Goal: Navigation & Orientation: Find specific page/section

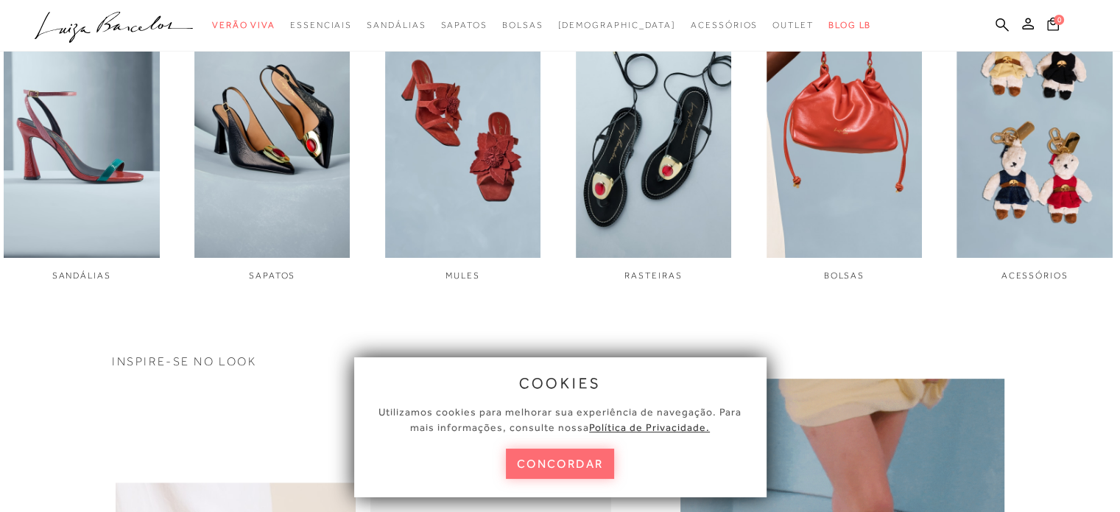
click at [574, 463] on button "concordar" at bounding box center [560, 463] width 109 height 30
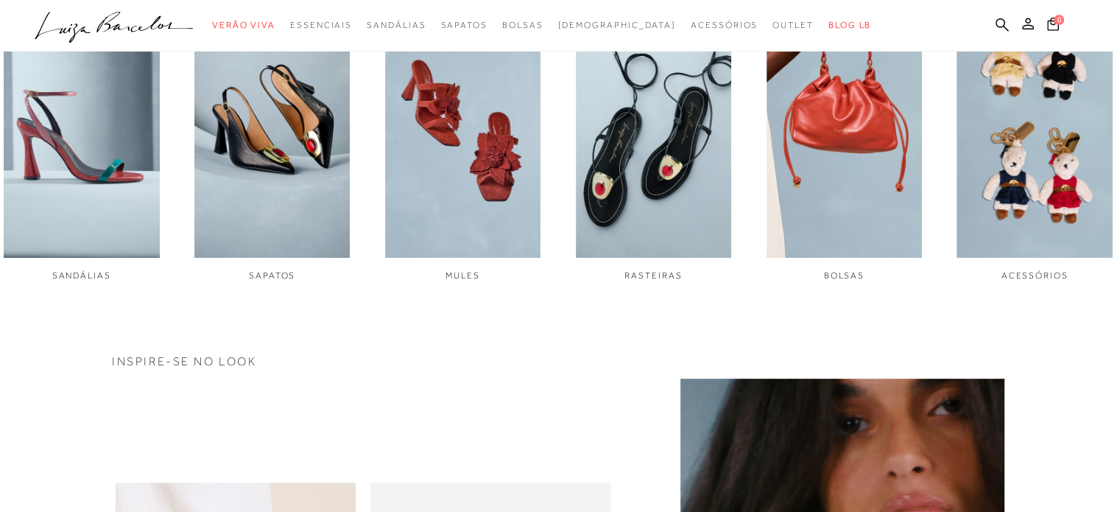
scroll to position [589, 0]
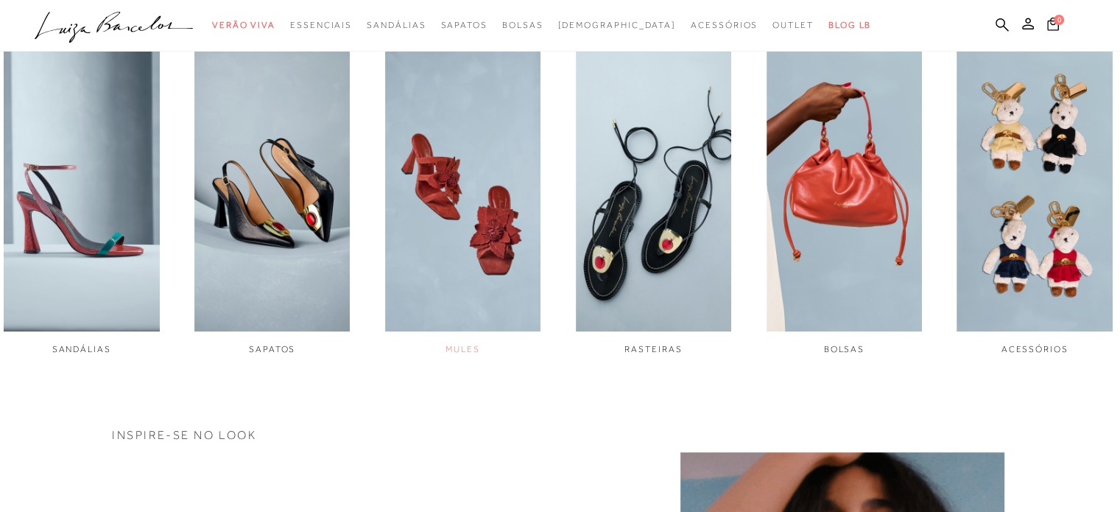
click at [495, 238] on img "3 / 6" at bounding box center [463, 186] width 156 height 292
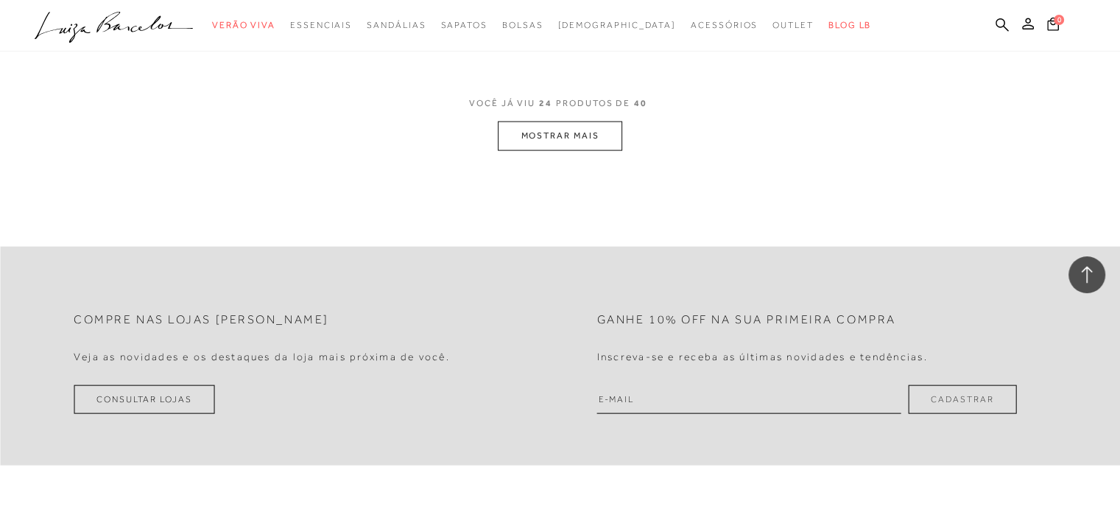
scroll to position [3129, 0]
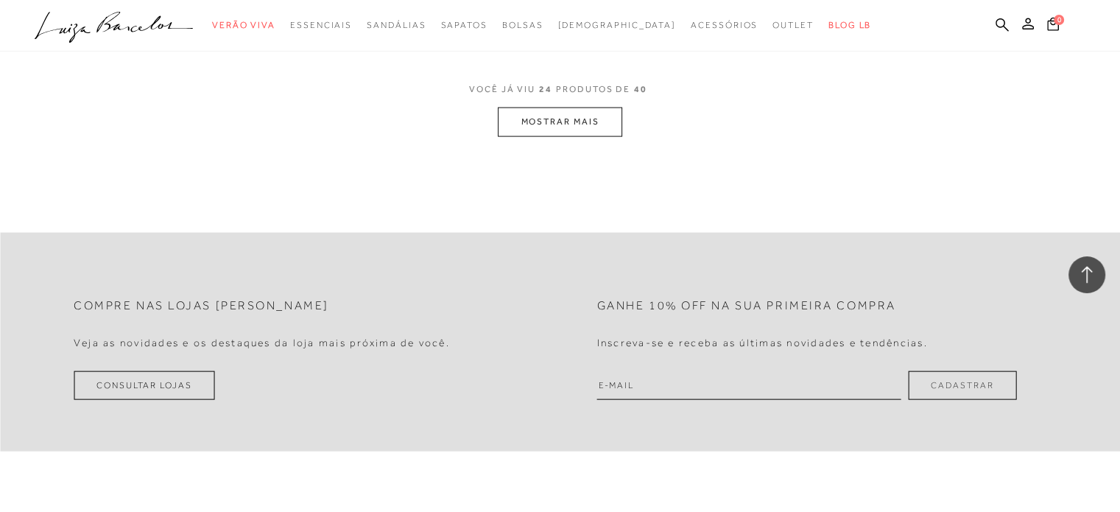
click at [595, 124] on button "MOSTRAR MAIS" at bounding box center [560, 121] width 124 height 29
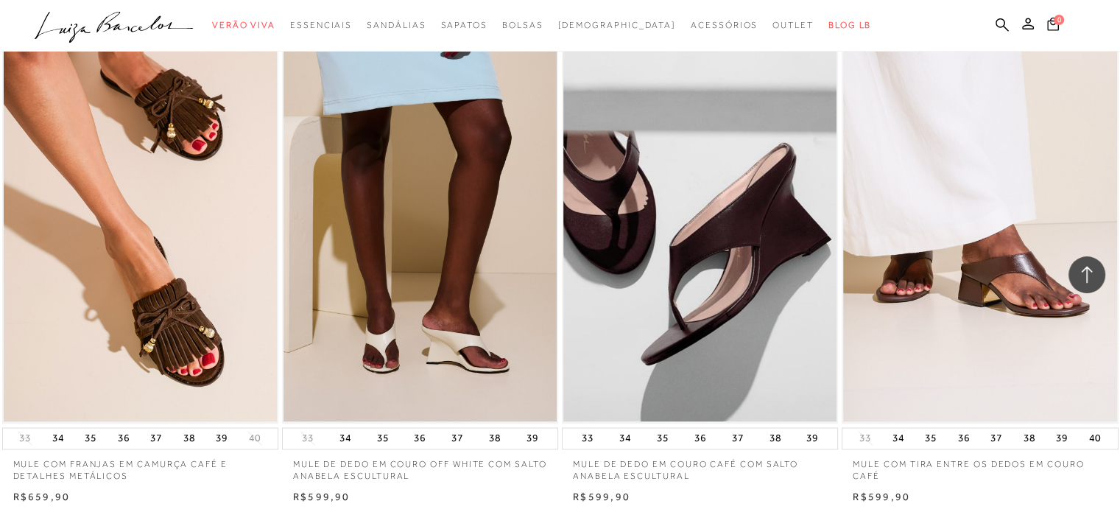
scroll to position [0, 0]
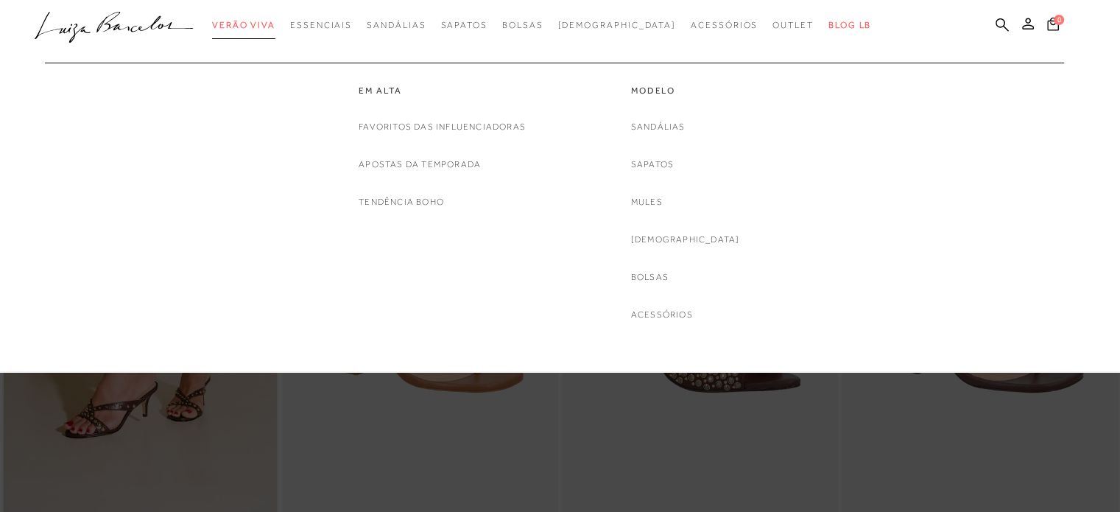
click at [275, 26] on span "Verão Viva" at bounding box center [243, 25] width 63 height 10
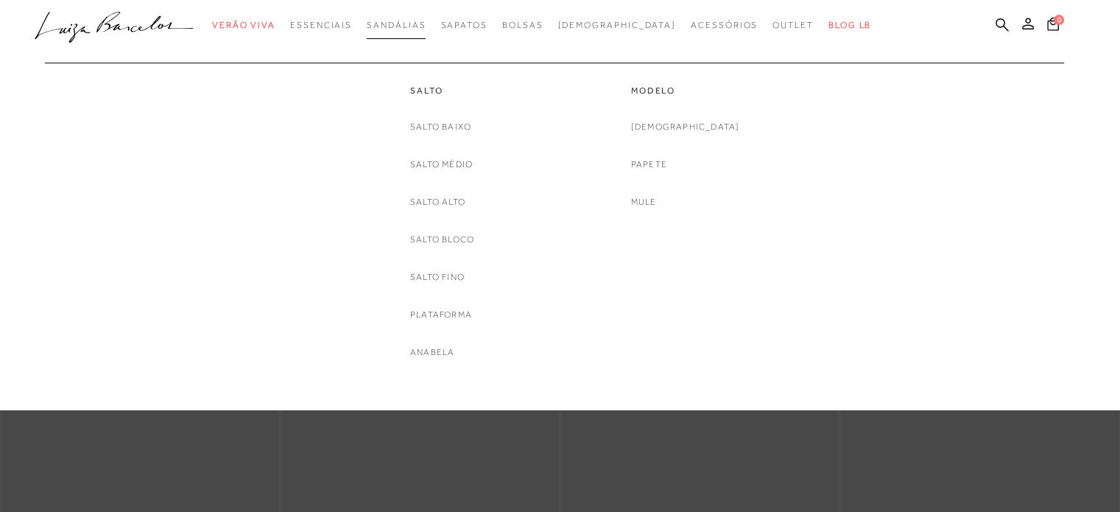
click at [415, 23] on span "Sandálias" at bounding box center [396, 25] width 59 height 10
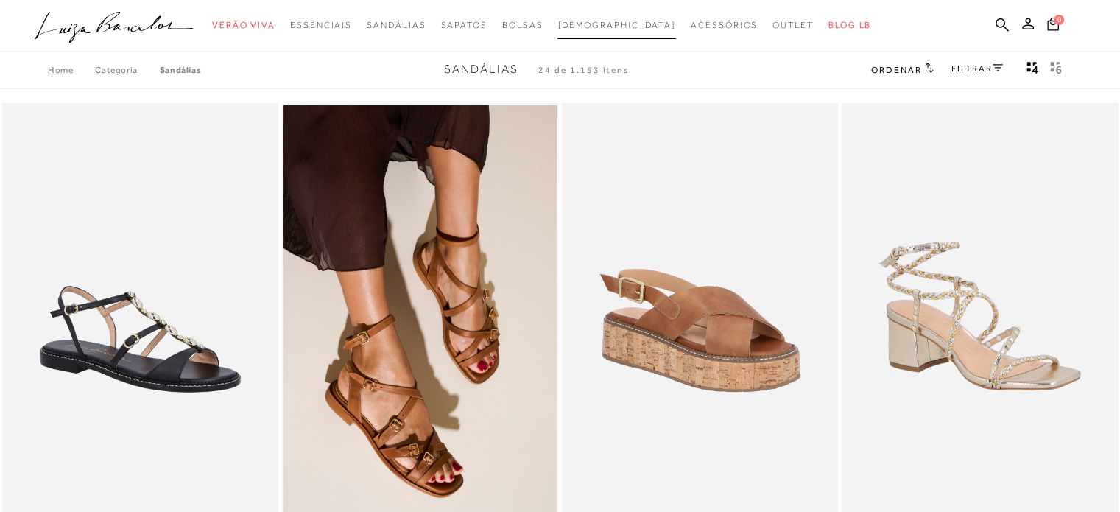
click at [604, 26] on span "[DEMOGRAPHIC_DATA]" at bounding box center [616, 25] width 119 height 10
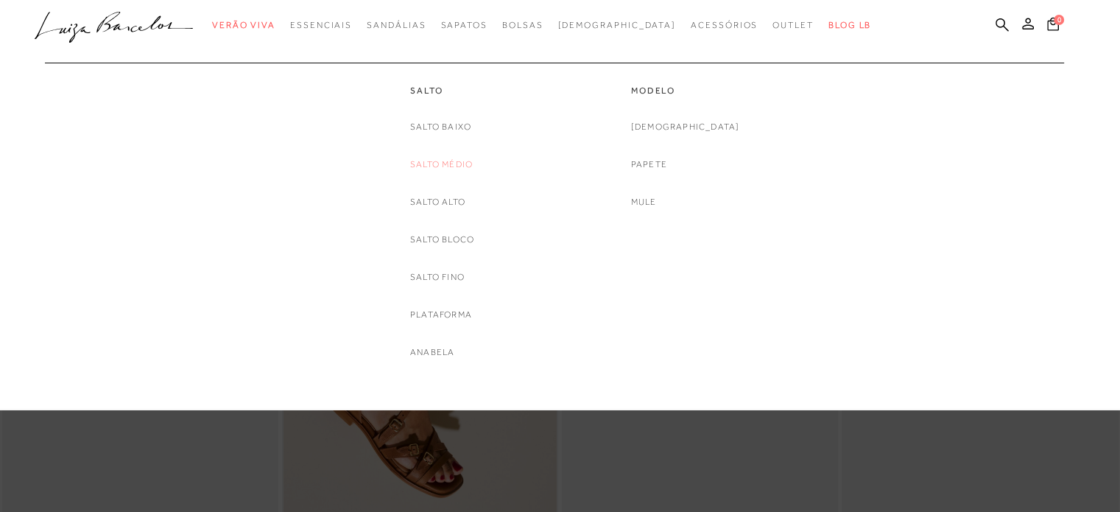
click at [440, 163] on link "Salto Médio" at bounding box center [441, 164] width 63 height 15
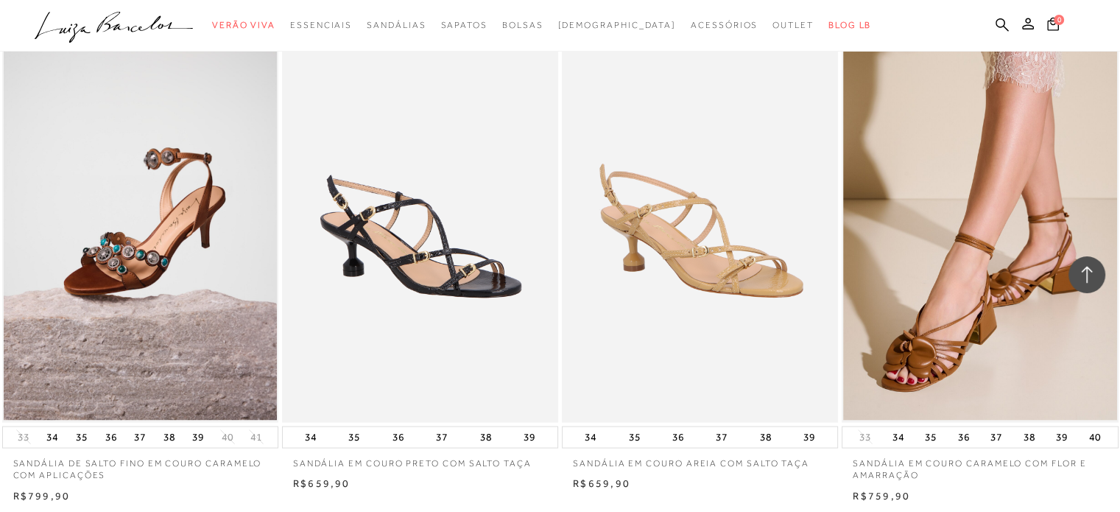
scroll to position [2784, 0]
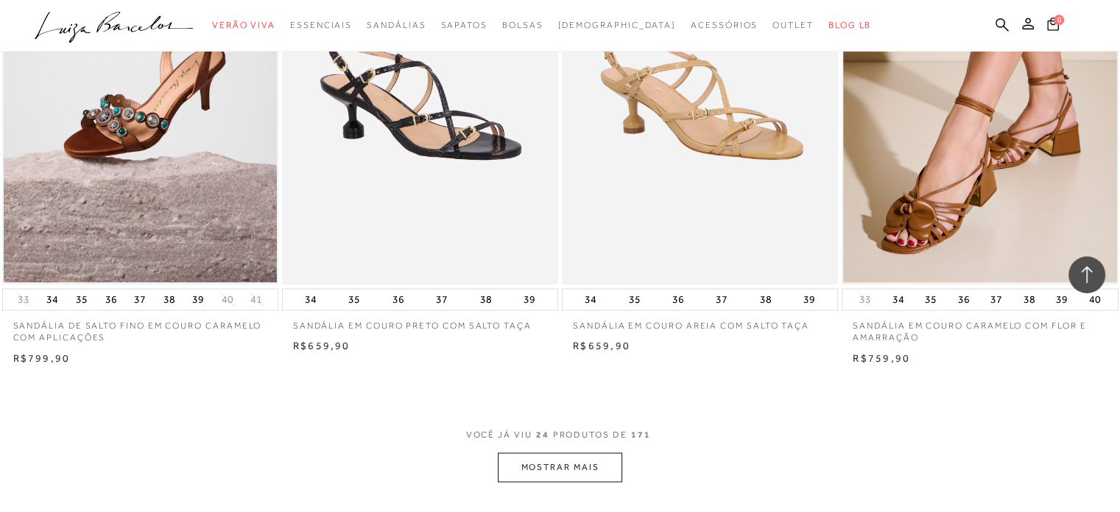
click at [542, 469] on button "MOSTRAR MAIS" at bounding box center [560, 466] width 124 height 29
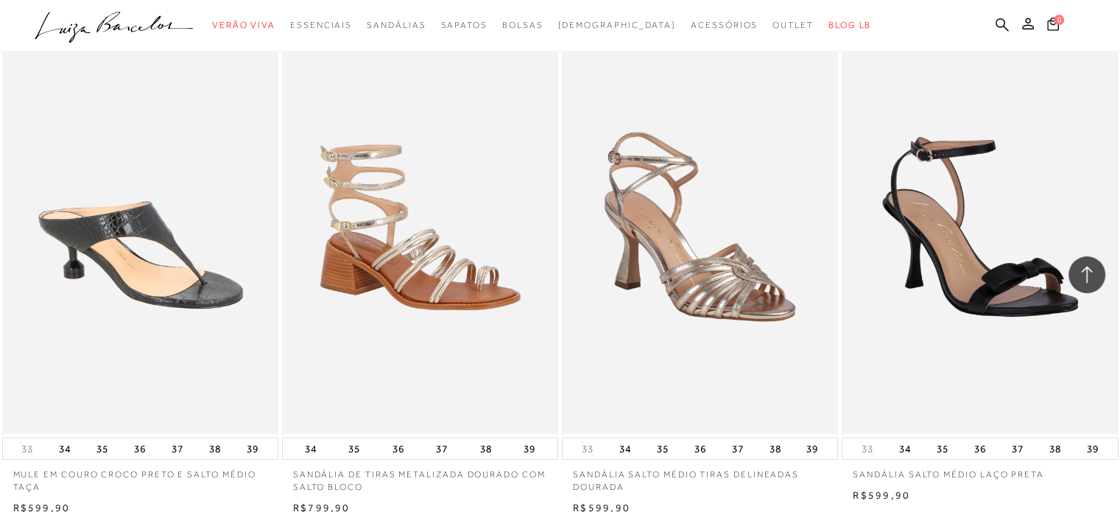
scroll to position [5803, 0]
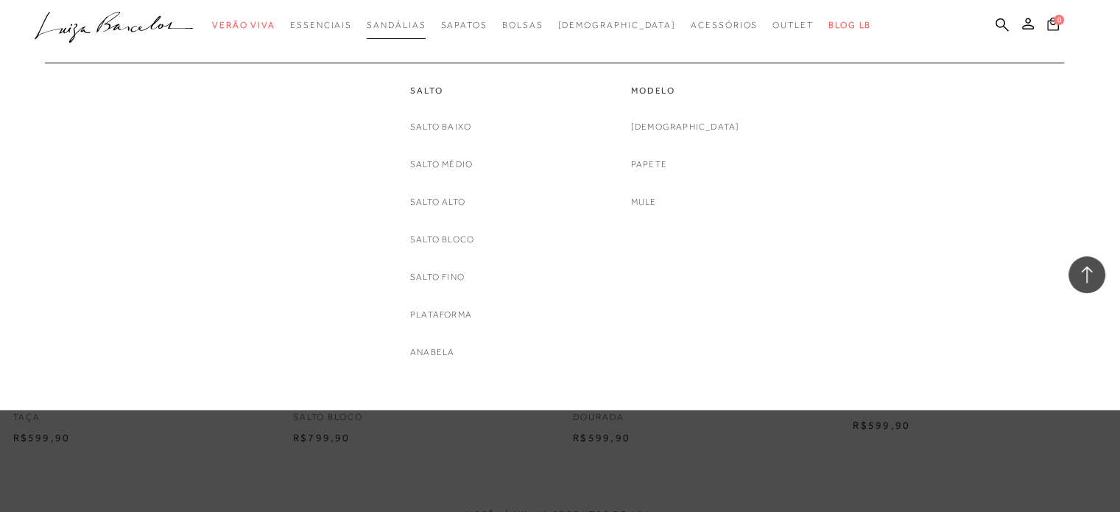
click at [423, 27] on span "Sandálias" at bounding box center [396, 25] width 59 height 10
